Goal: Task Accomplishment & Management: Use online tool/utility

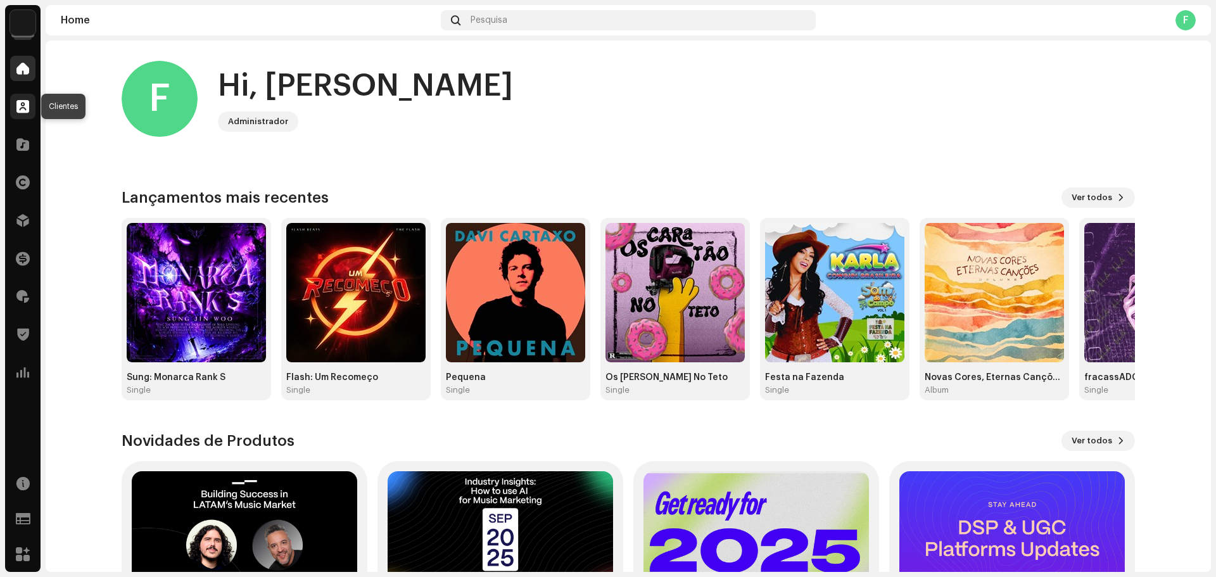
click at [22, 103] on span at bounding box center [22, 106] width 13 height 10
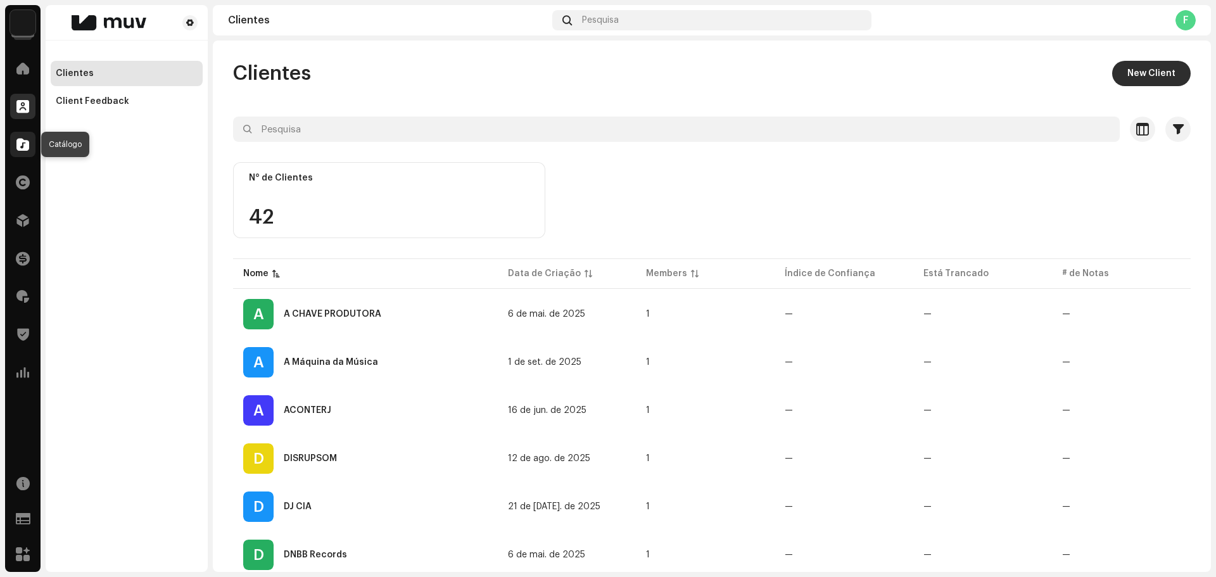
click at [16, 145] on div at bounding box center [22, 144] width 25 height 25
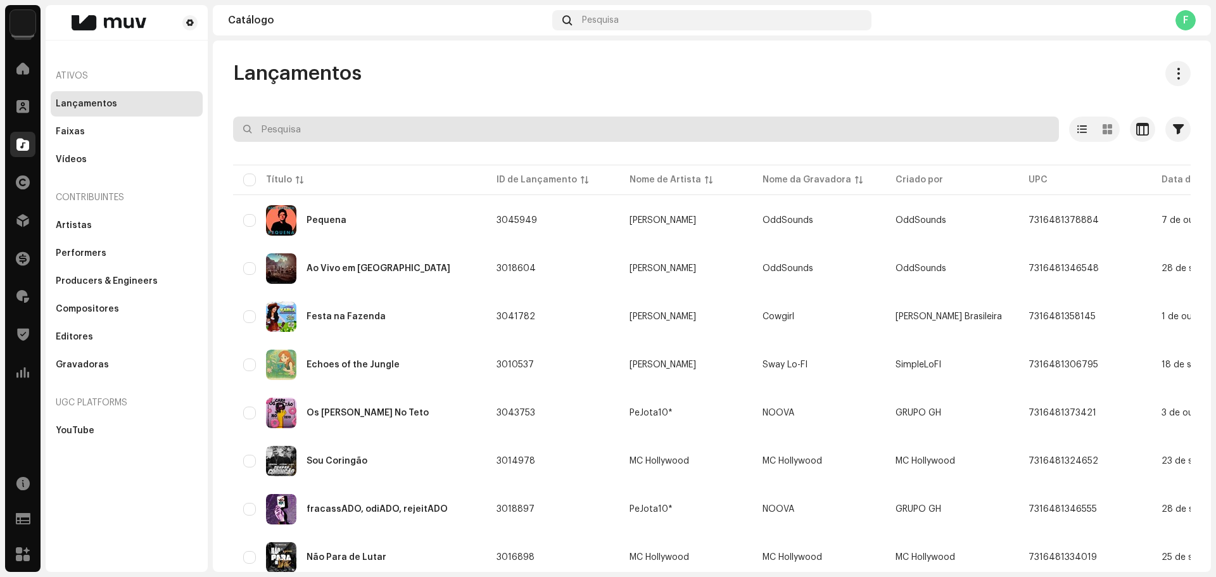
click at [370, 126] on input "text" at bounding box center [646, 129] width 826 height 25
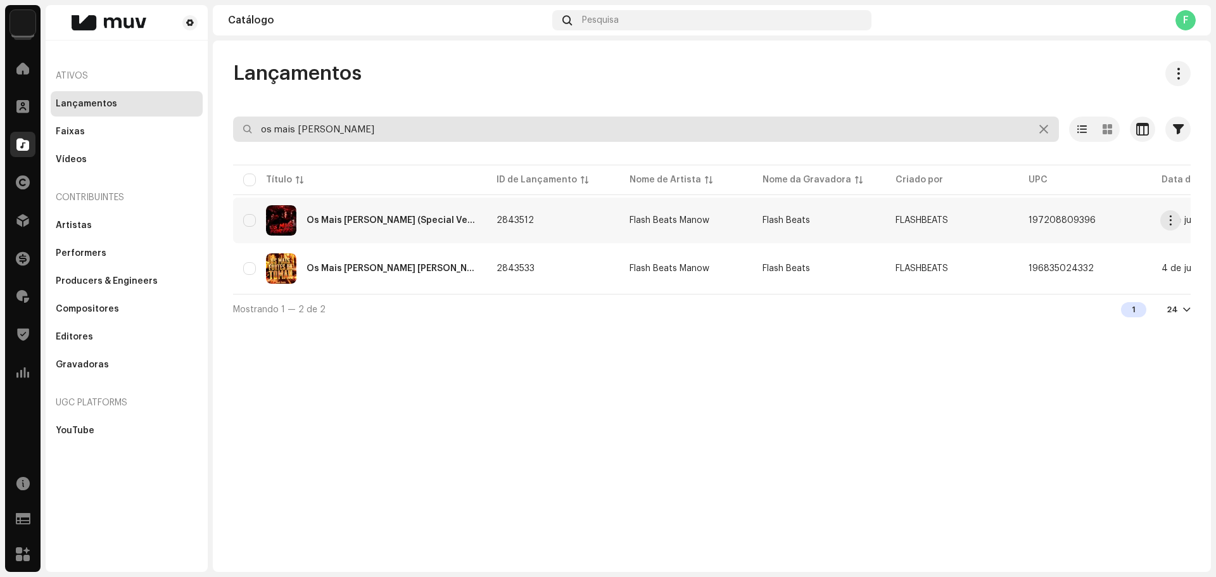
type input "os mais [PERSON_NAME]"
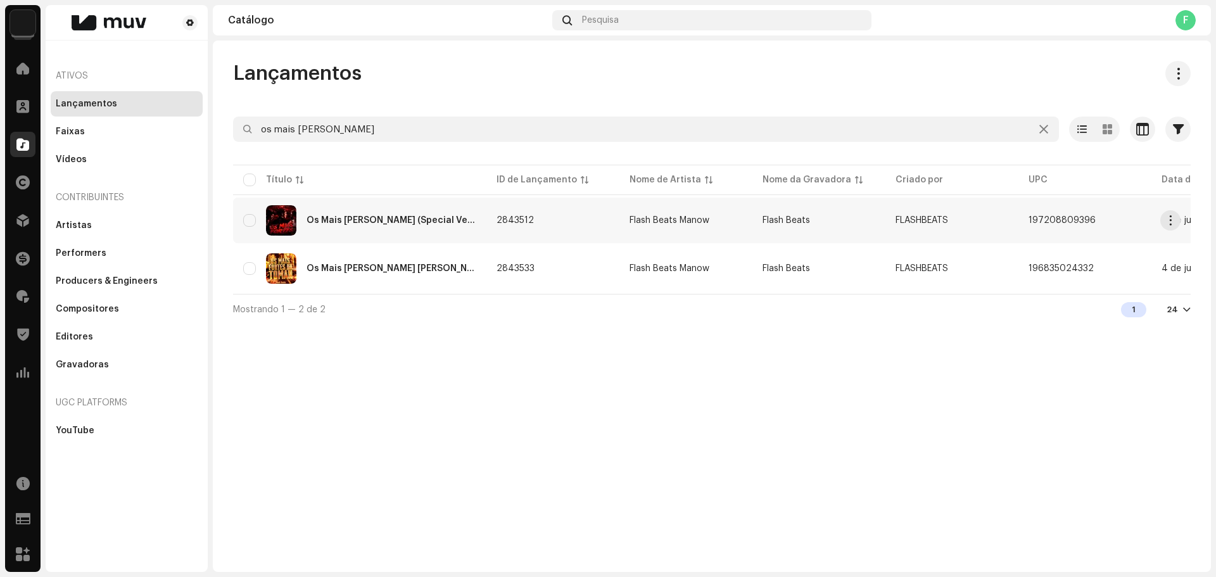
click at [469, 216] on div "Os Mais [PERSON_NAME] (Special Version)" at bounding box center [359, 220] width 233 height 30
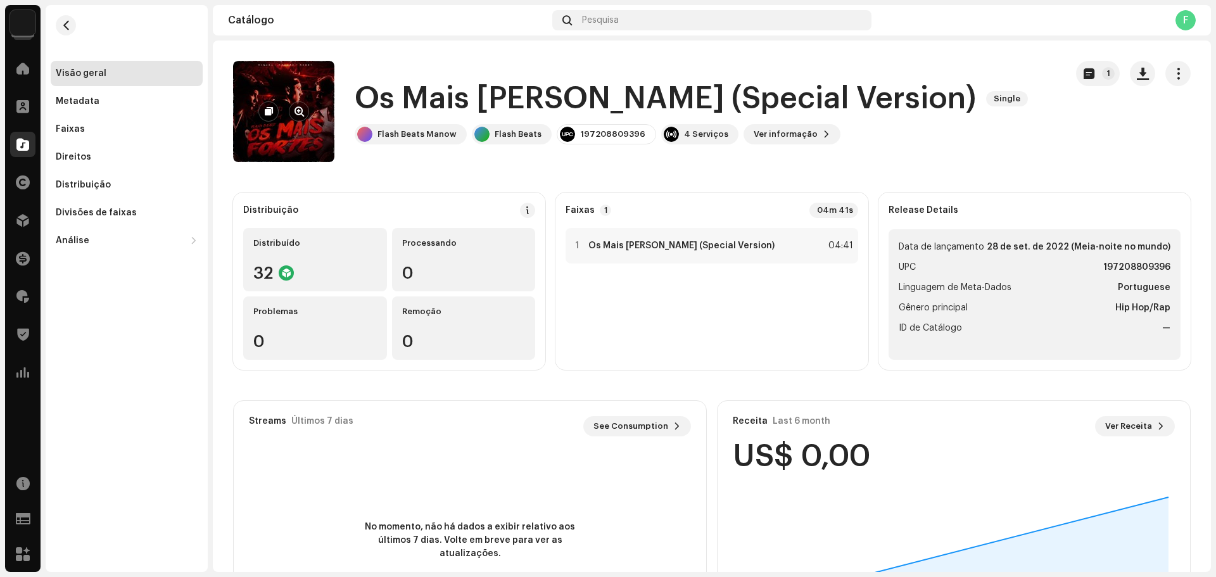
click at [276, 123] on re-a-cover at bounding box center [283, 111] width 101 height 101
click at [296, 114] on span "button" at bounding box center [298, 111] width 9 height 10
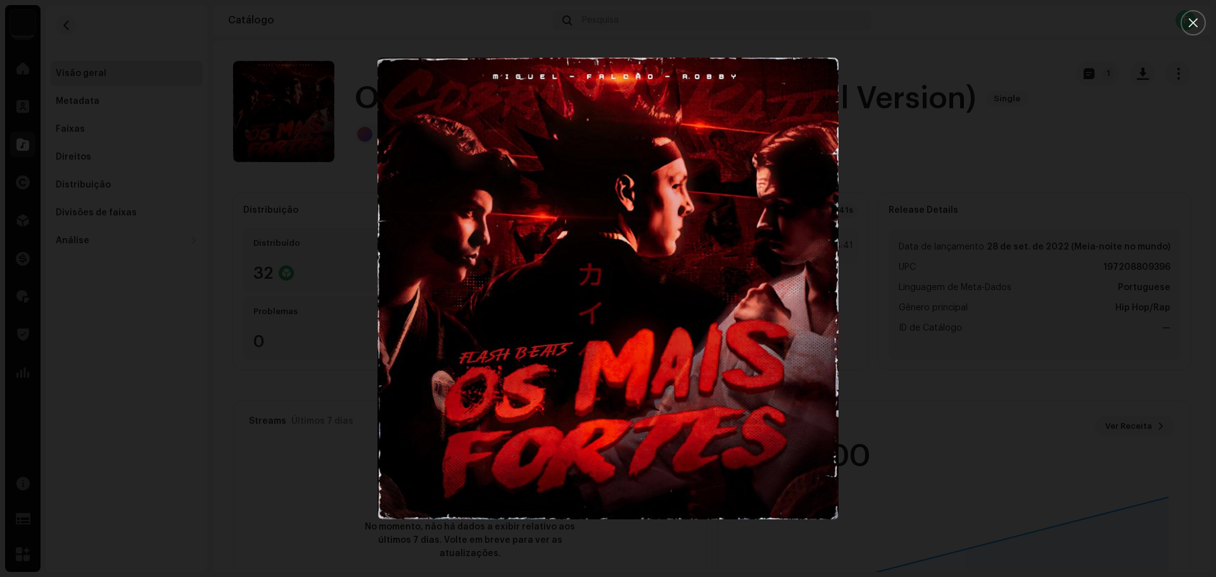
click at [974, 65] on div at bounding box center [608, 288] width 1216 height 577
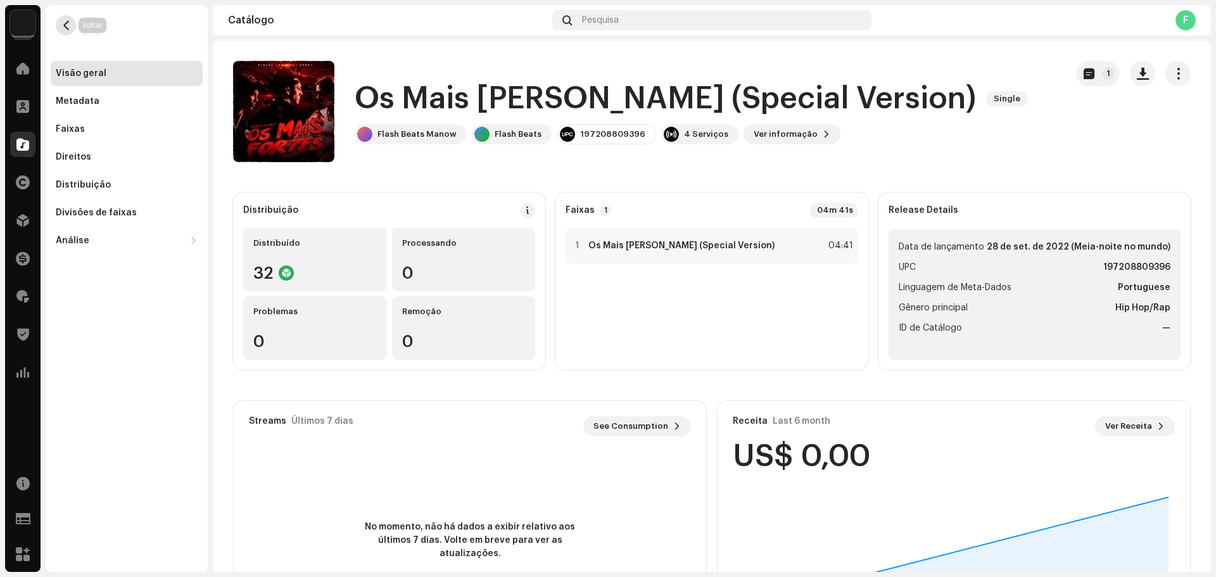
click at [69, 29] on span "button" at bounding box center [65, 25] width 9 height 10
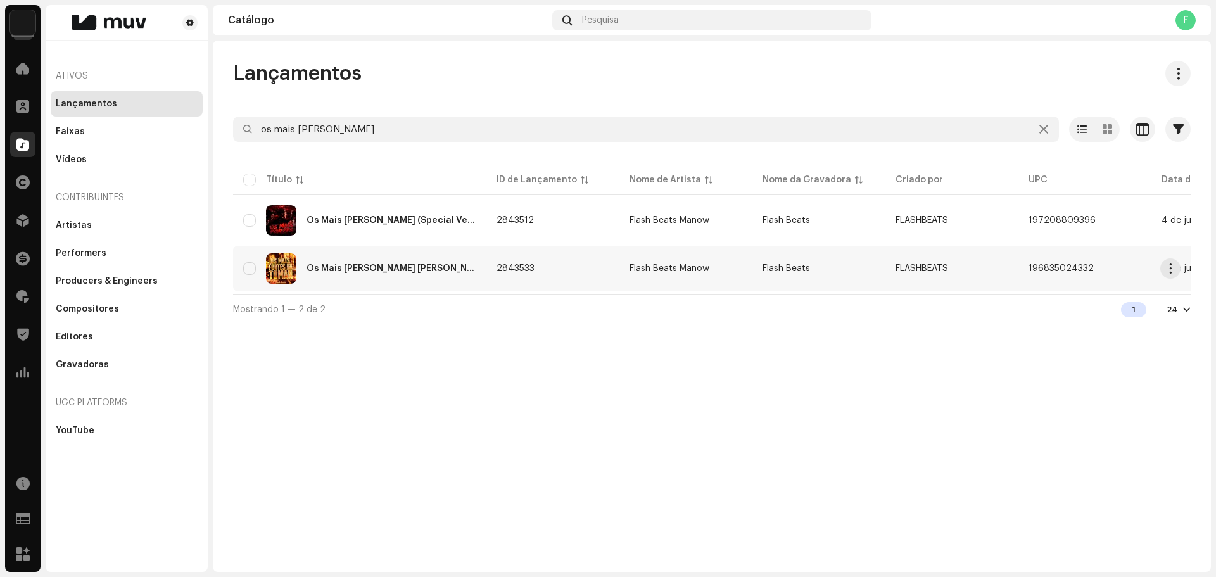
click at [360, 269] on div "Os Mais [PERSON_NAME] [PERSON_NAME]" at bounding box center [391, 268] width 170 height 9
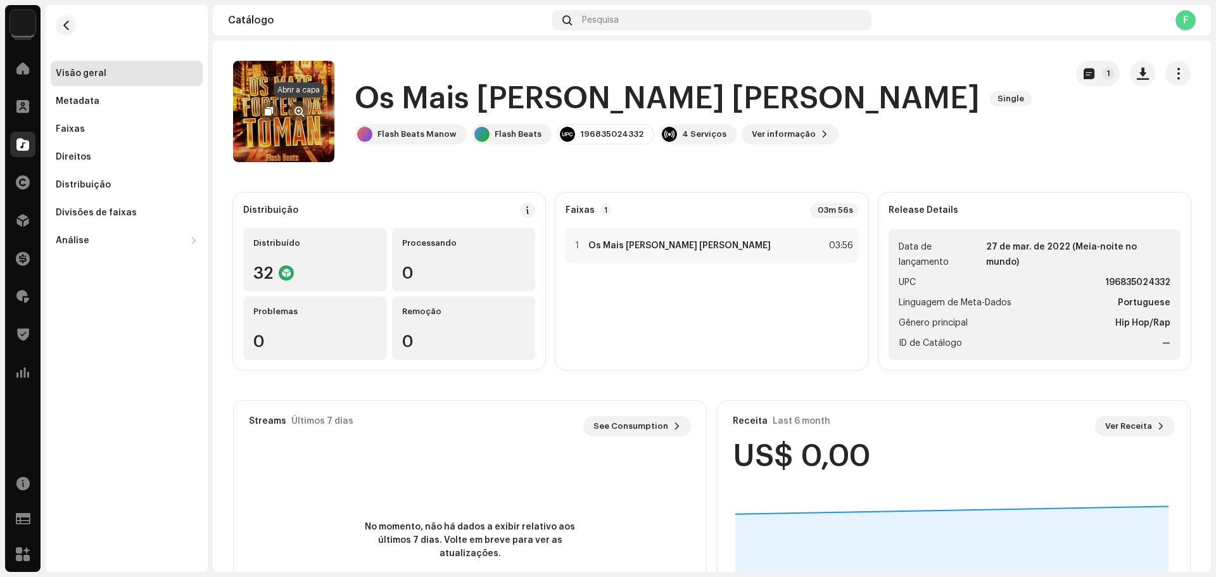
click at [298, 112] on span "button" at bounding box center [298, 111] width 9 height 10
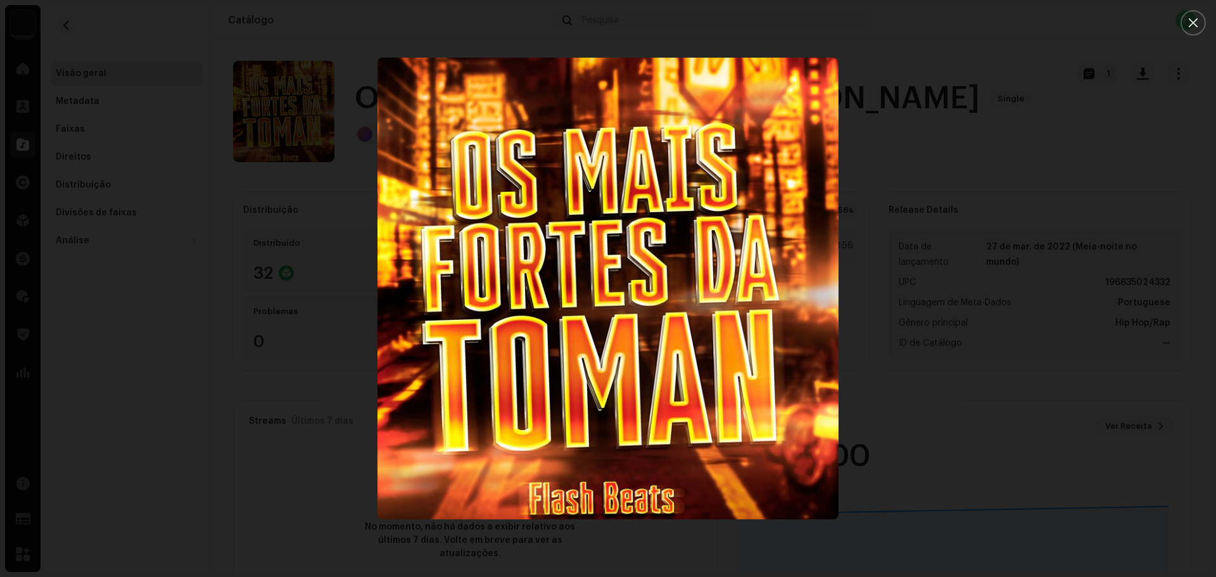
click at [279, 188] on div at bounding box center [608, 288] width 1216 height 577
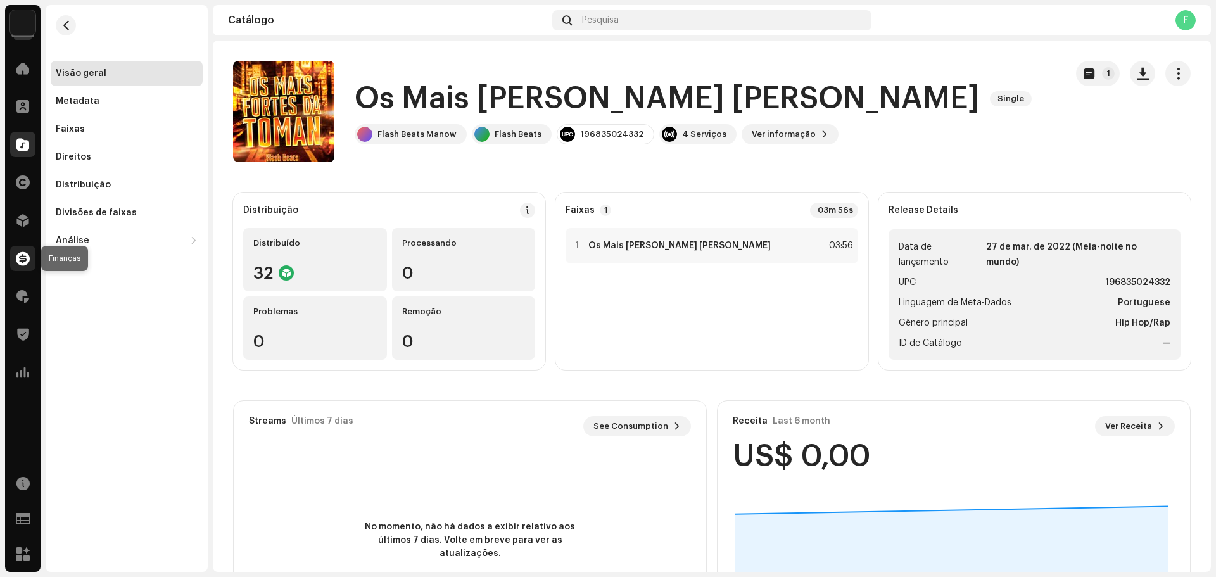
click at [32, 261] on div at bounding box center [22, 258] width 25 height 25
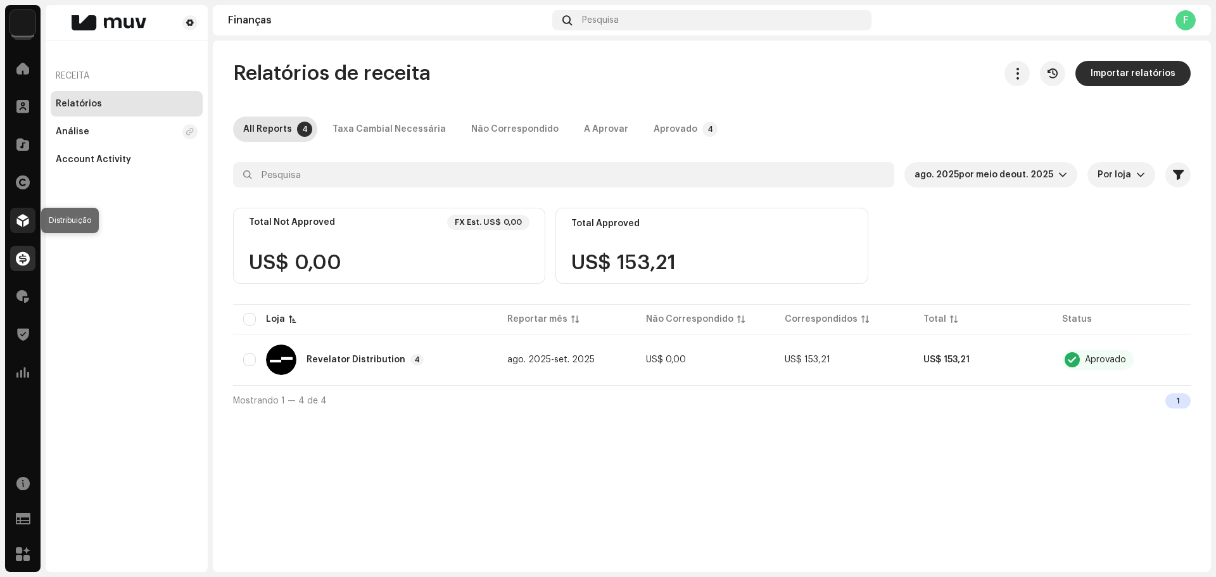
click at [28, 230] on div at bounding box center [22, 220] width 25 height 25
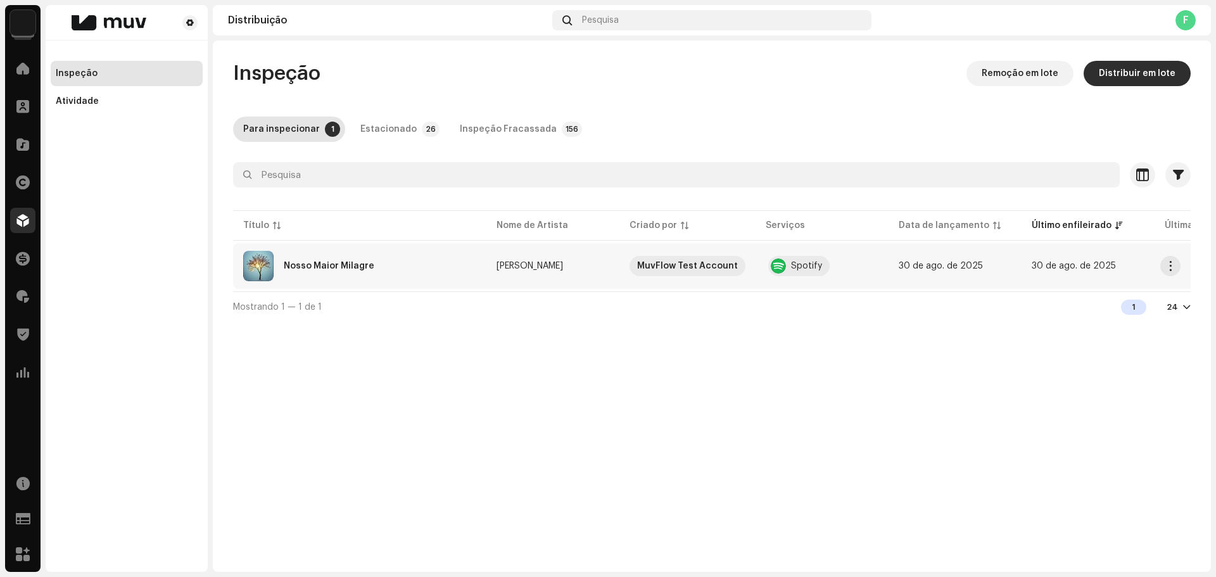
click at [427, 274] on div "Nosso Maior Milagre" at bounding box center [359, 266] width 233 height 30
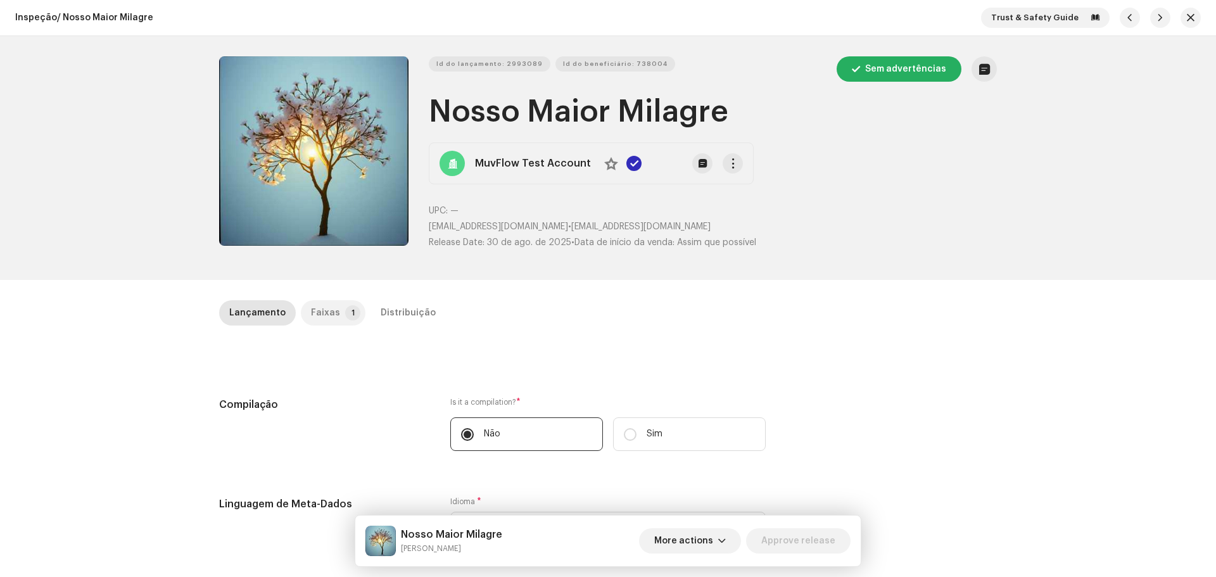
click at [345, 312] on p-badge "1" at bounding box center [352, 312] width 15 height 15
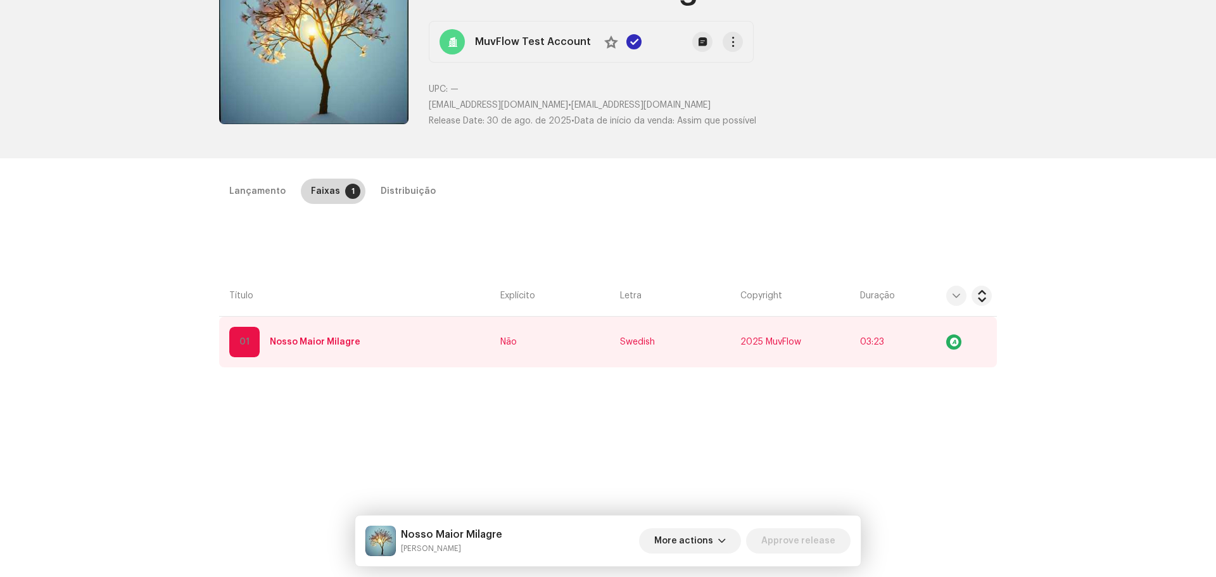
scroll to position [127, 0]
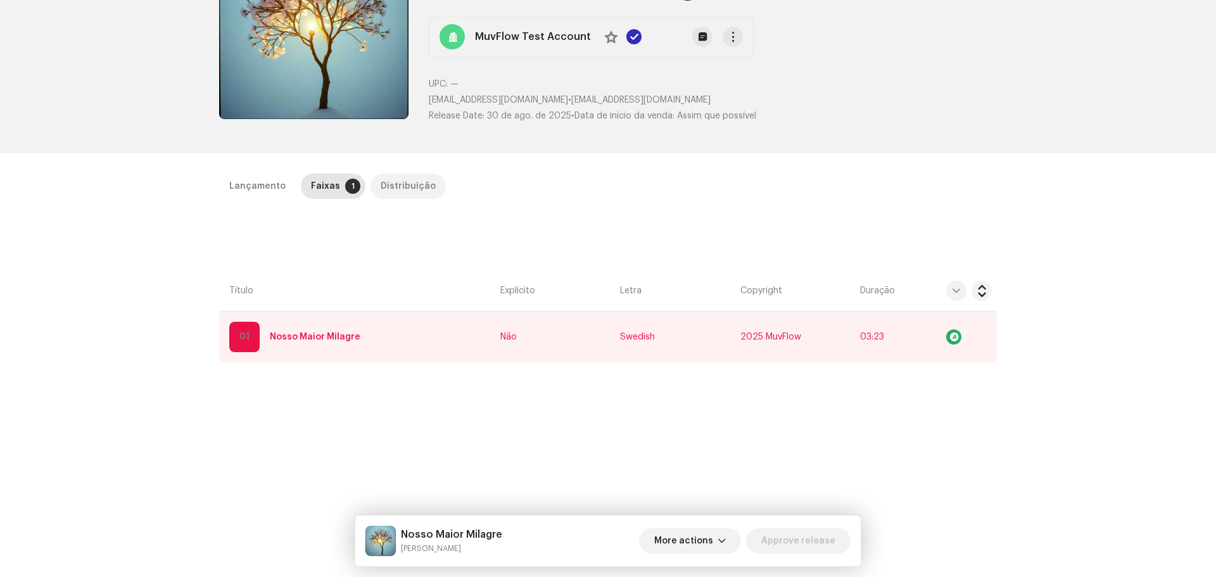
click at [396, 197] on div "Distribuição" at bounding box center [408, 186] width 55 height 25
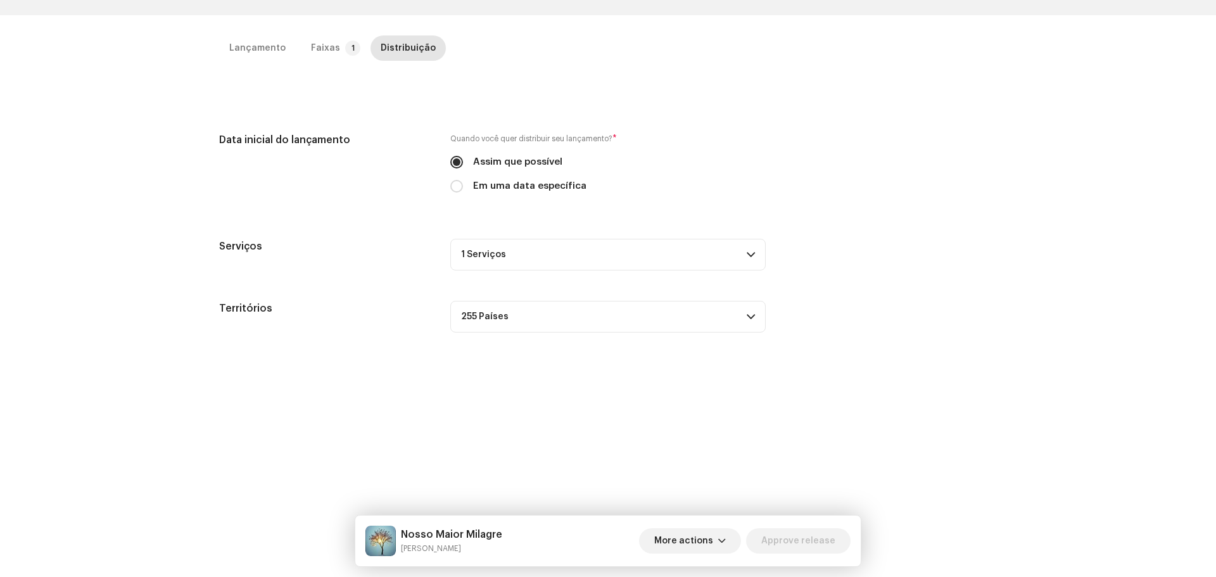
scroll to position [237, 0]
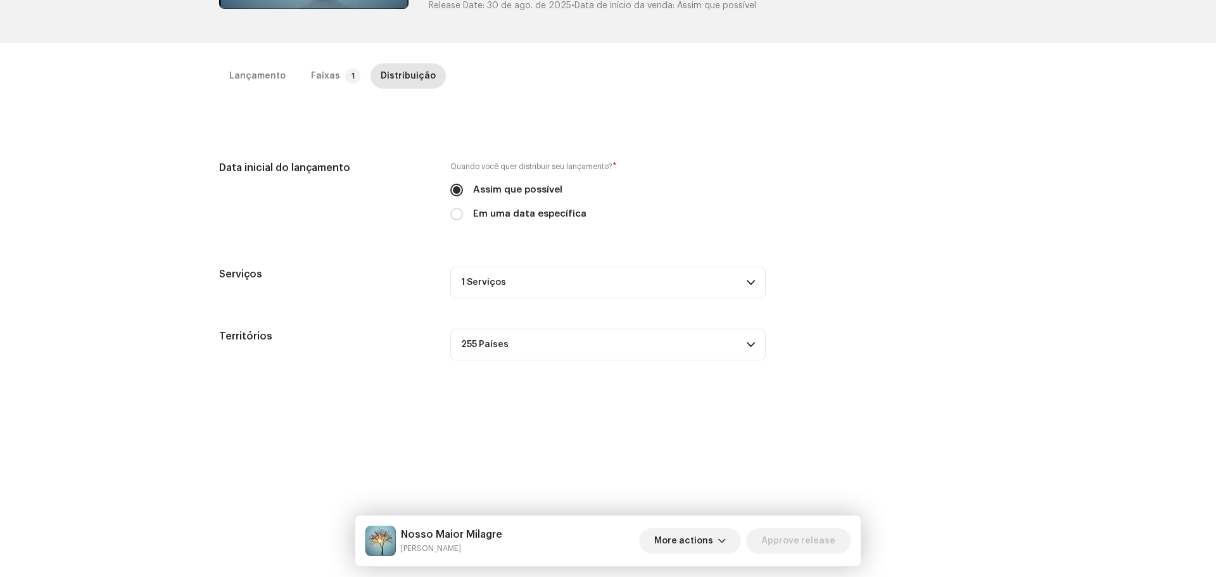
click at [492, 290] on p-accordion-header "1 Serviços" at bounding box center [607, 283] width 315 height 32
click at [401, 289] on div "Serviços" at bounding box center [324, 301] width 211 height 68
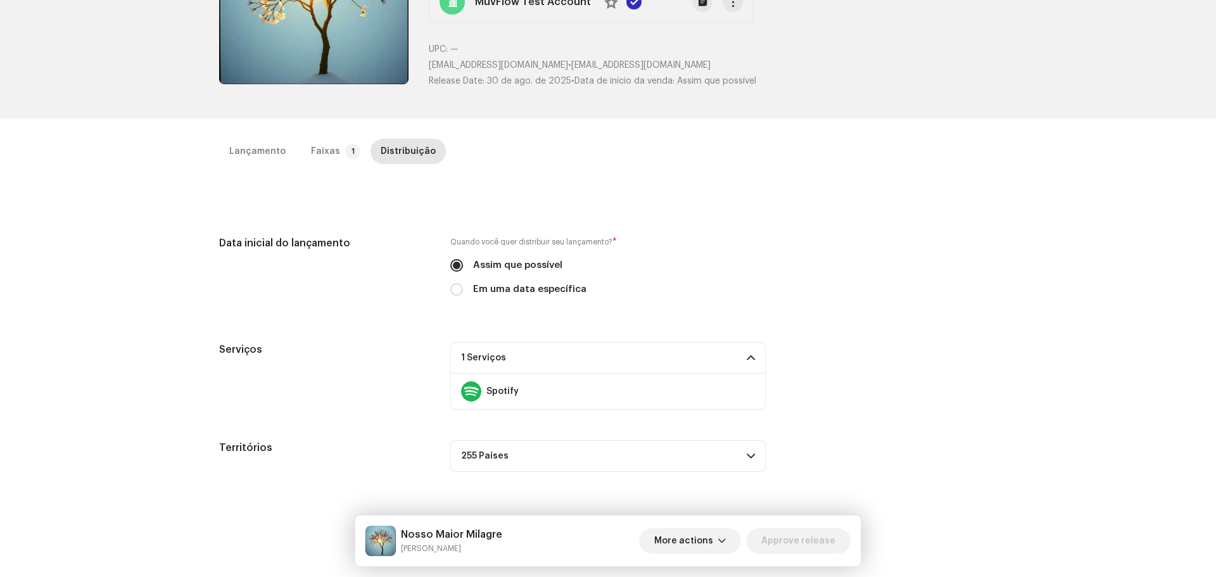
scroll to position [0, 0]
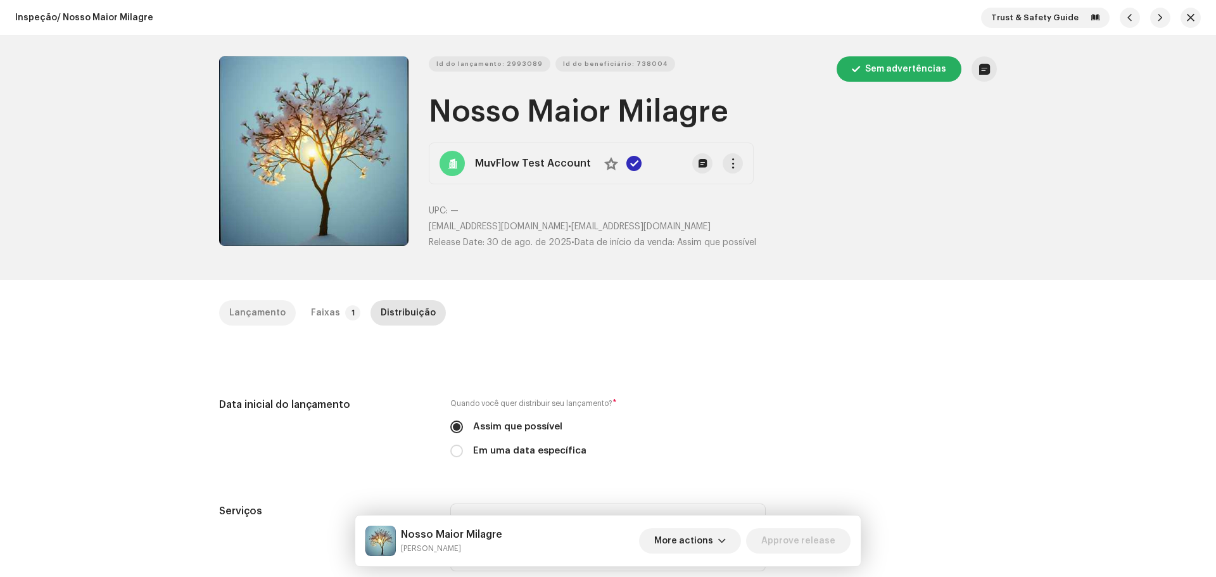
click at [265, 318] on div "Lançamento" at bounding box center [257, 312] width 56 height 25
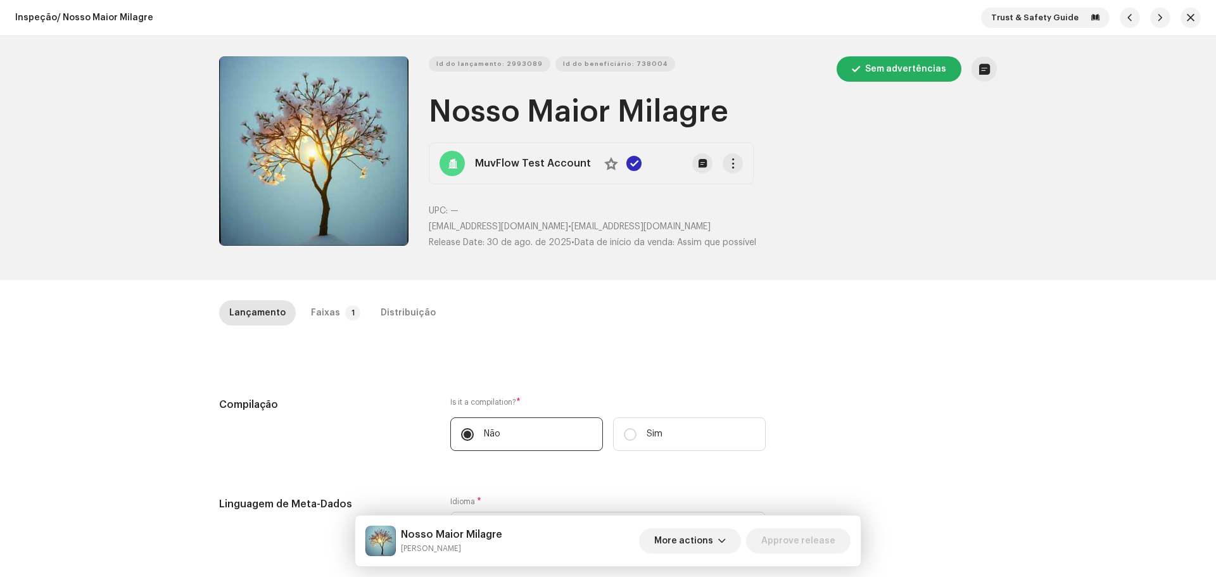
drag, startPoint x: 1019, startPoint y: 197, endPoint x: 1175, endPoint y: 99, distance: 184.7
click at [1019, 196] on div "Id do lançamento: 2993089 Id do beneficiário: 738004 Sem advertências Nosso Mai…" at bounding box center [608, 158] width 1216 height 244
click at [1187, 20] on span "button" at bounding box center [1191, 18] width 8 height 10
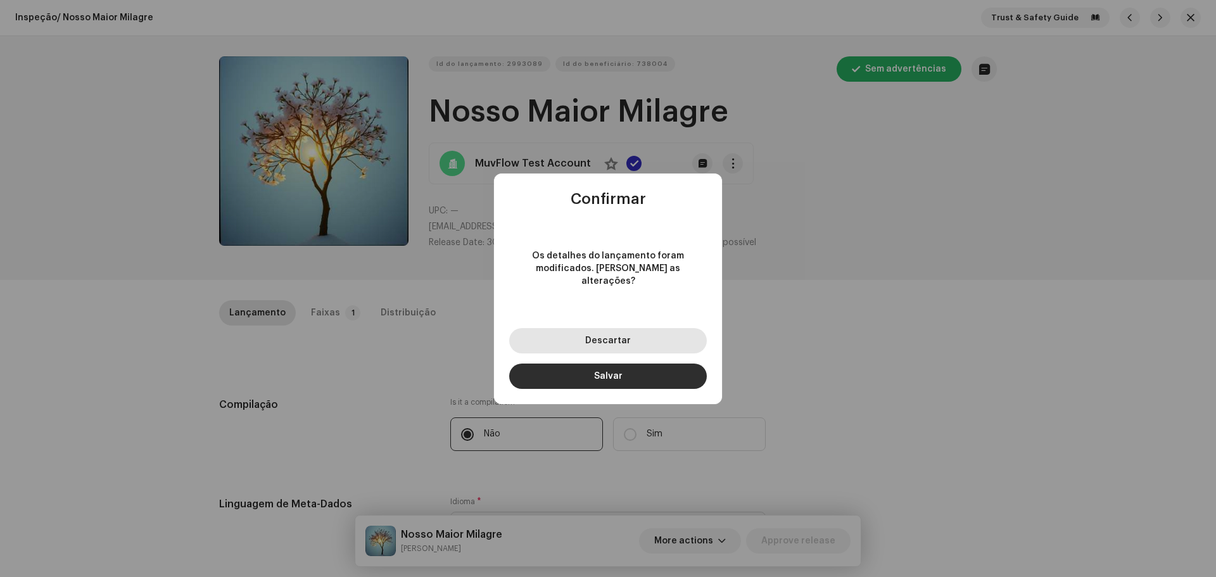
click at [653, 340] on button "Descartar" at bounding box center [608, 340] width 198 height 25
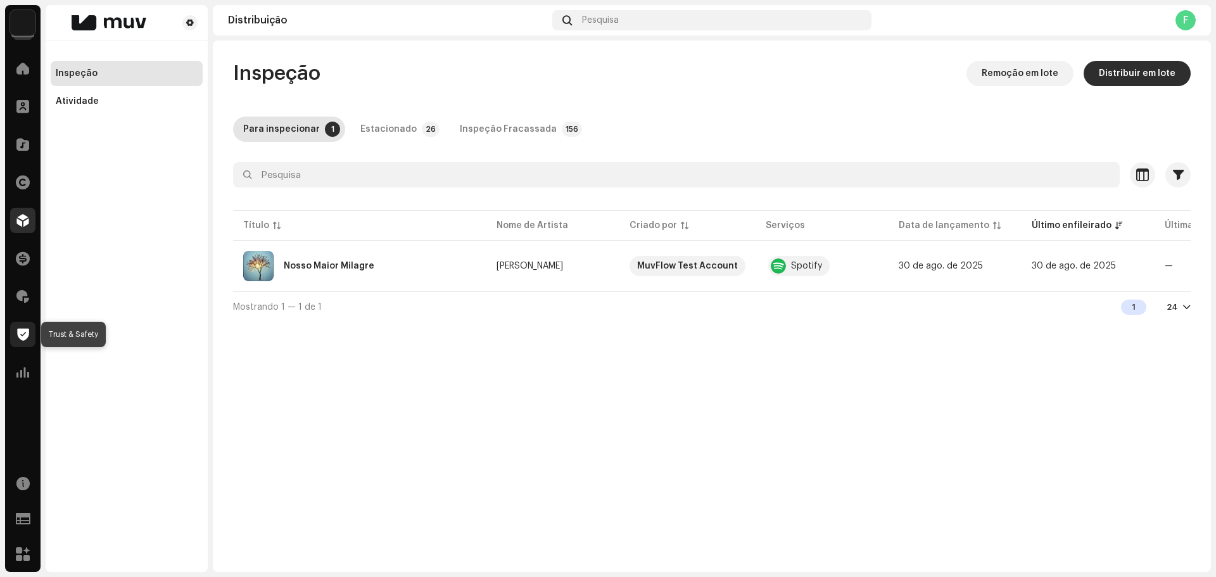
click at [23, 334] on span at bounding box center [23, 334] width 12 height 10
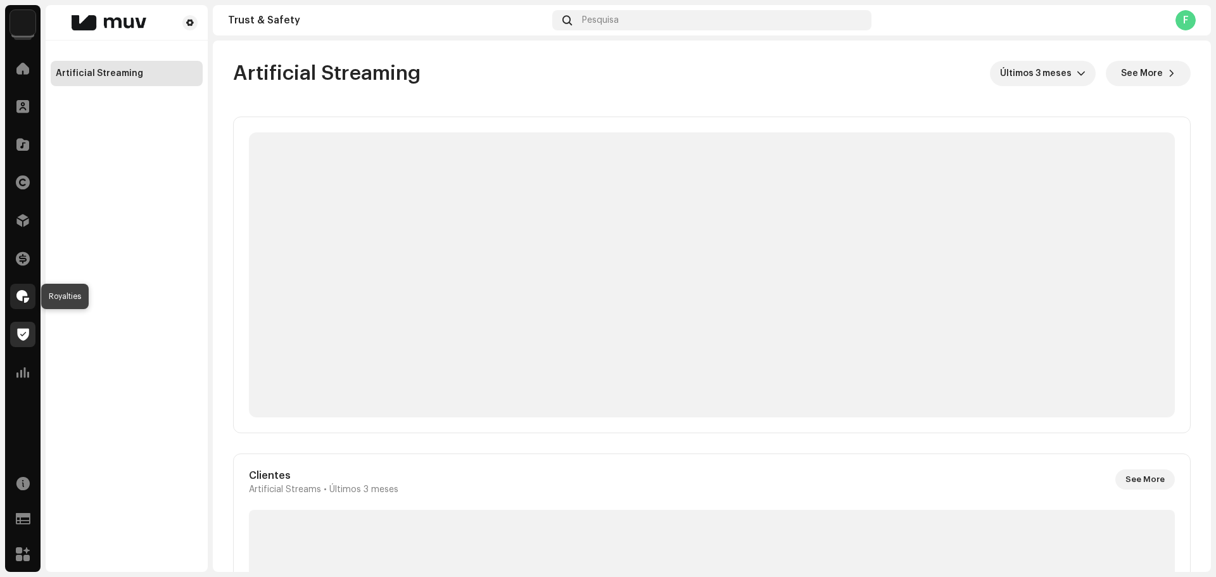
click at [30, 288] on div at bounding box center [22, 296] width 25 height 25
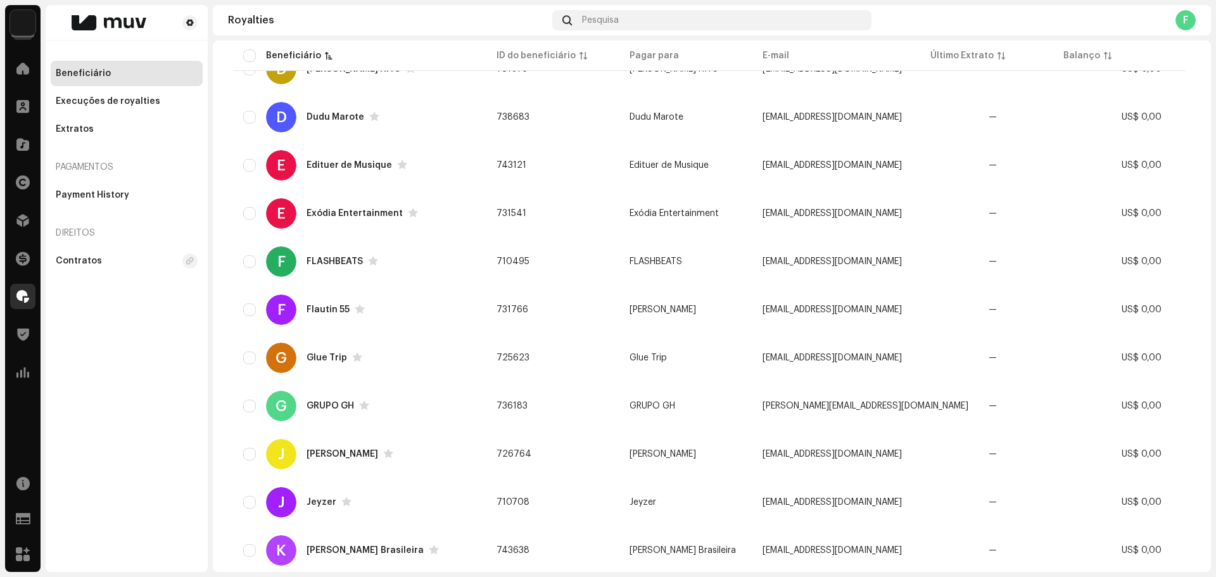
scroll to position [865, 0]
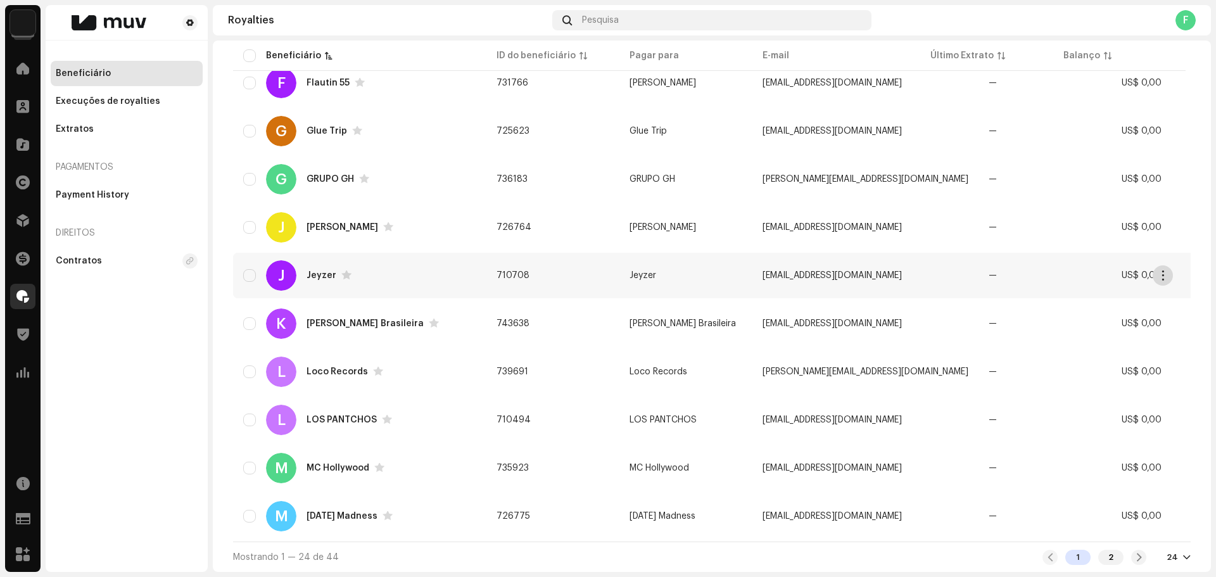
click at [1154, 272] on button "button" at bounding box center [1162, 275] width 20 height 20
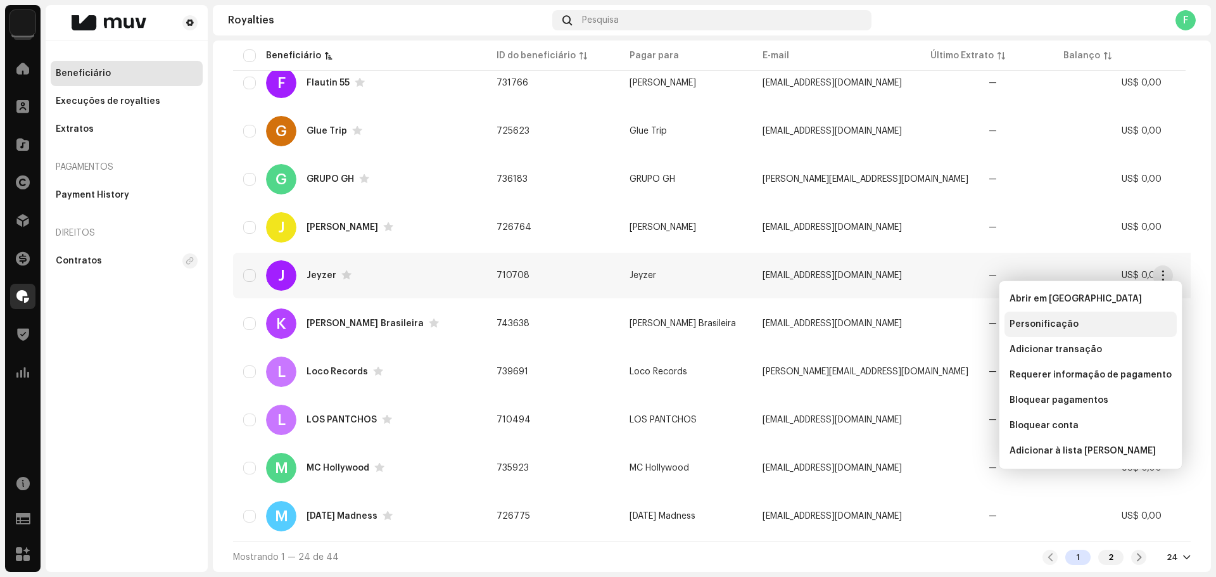
click at [1079, 328] on div "Personificação" at bounding box center [1090, 324] width 162 height 10
